Goal: Find specific page/section: Find specific page/section

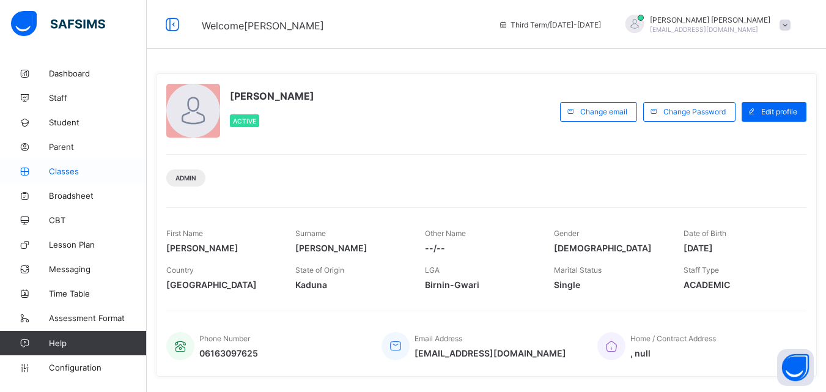
click at [81, 167] on span "Classes" at bounding box center [98, 171] width 98 height 10
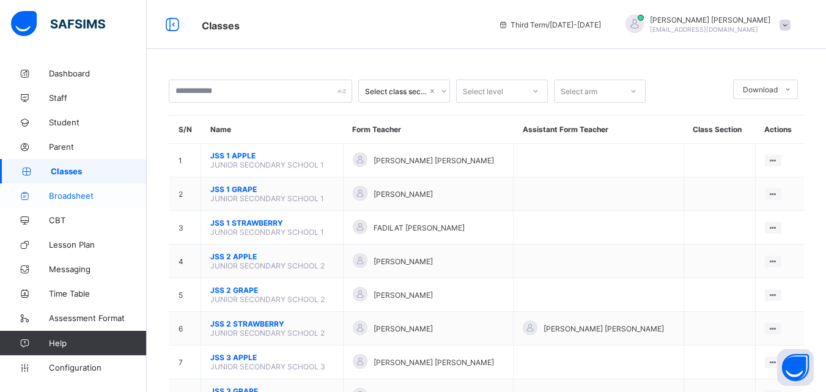
click at [84, 193] on span "Broadsheet" at bounding box center [98, 196] width 98 height 10
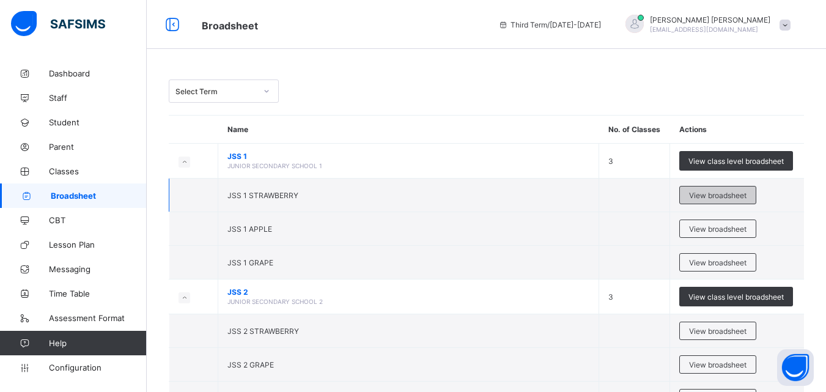
click at [731, 191] on span "View broadsheet" at bounding box center [717, 195] width 57 height 9
